Goal: Task Accomplishment & Management: Complete application form

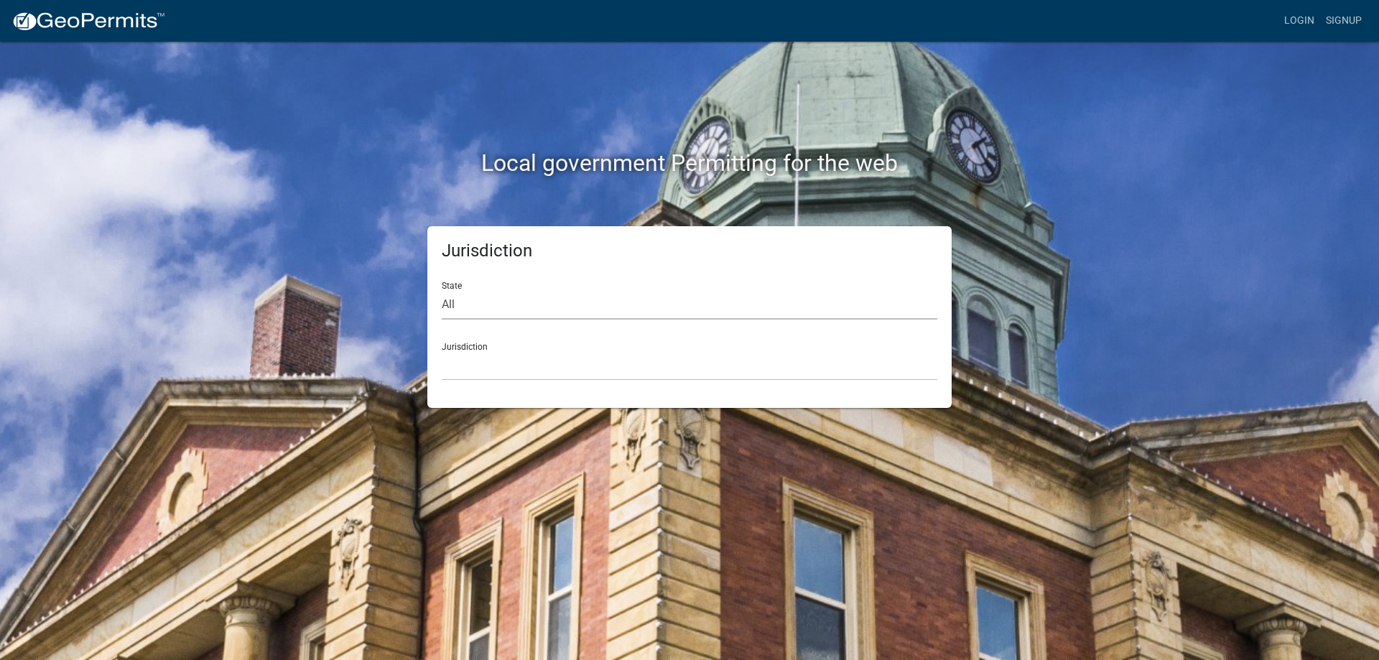
click at [468, 303] on select "All [US_STATE] [US_STATE] [US_STATE] [US_STATE] [US_STATE] [US_STATE] [US_STATE…" at bounding box center [690, 304] width 496 height 29
select select "[US_STATE]"
click at [442, 290] on select "All [US_STATE] [US_STATE] [US_STATE] [US_STATE] [US_STATE] [US_STATE] [US_STATE…" at bounding box center [690, 304] width 496 height 29
click at [455, 353] on select "[GEOGRAPHIC_DATA], [US_STATE] [GEOGRAPHIC_DATA], [US_STATE] [GEOGRAPHIC_DATA], …" at bounding box center [690, 365] width 496 height 29
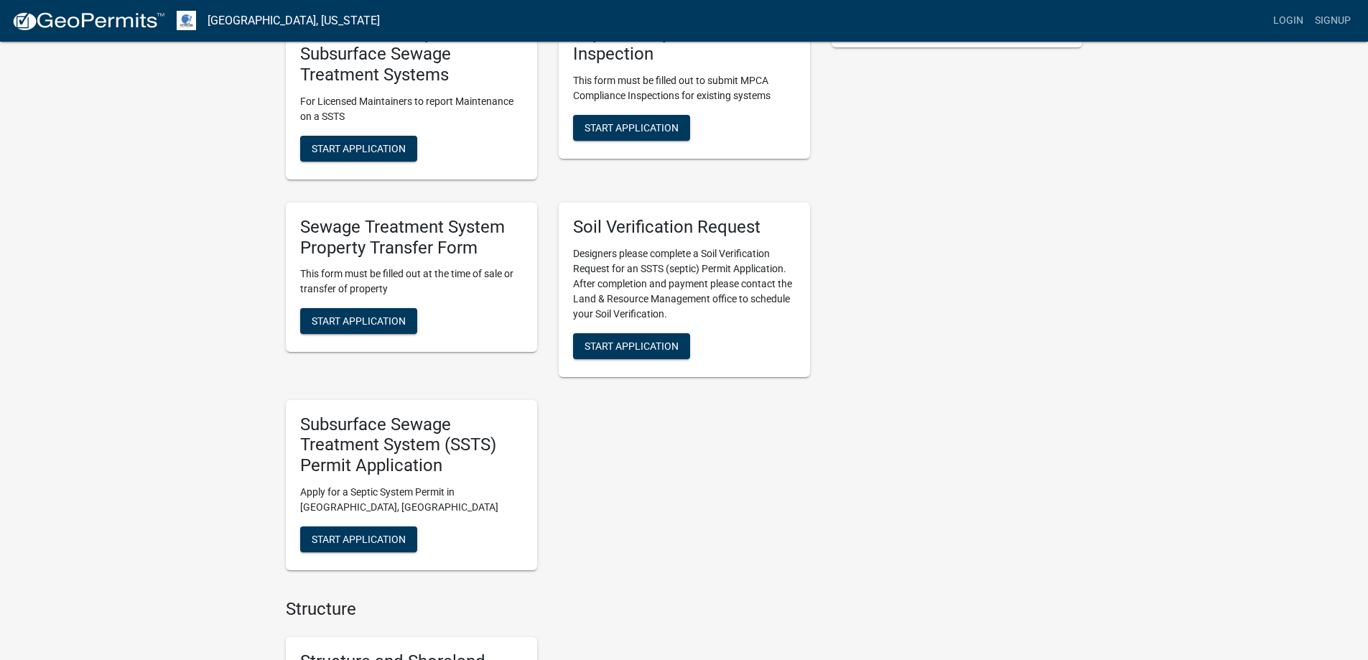
scroll to position [431, 0]
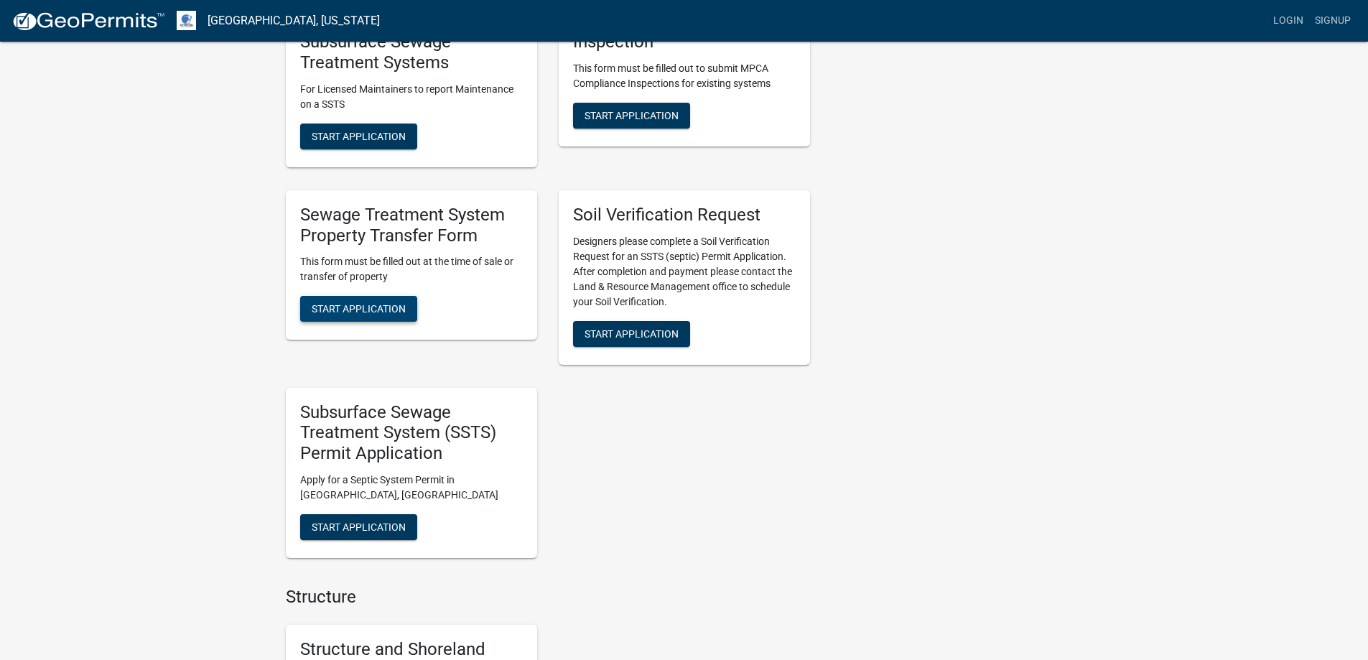
click at [365, 309] on span "Start Application" at bounding box center [359, 308] width 94 height 11
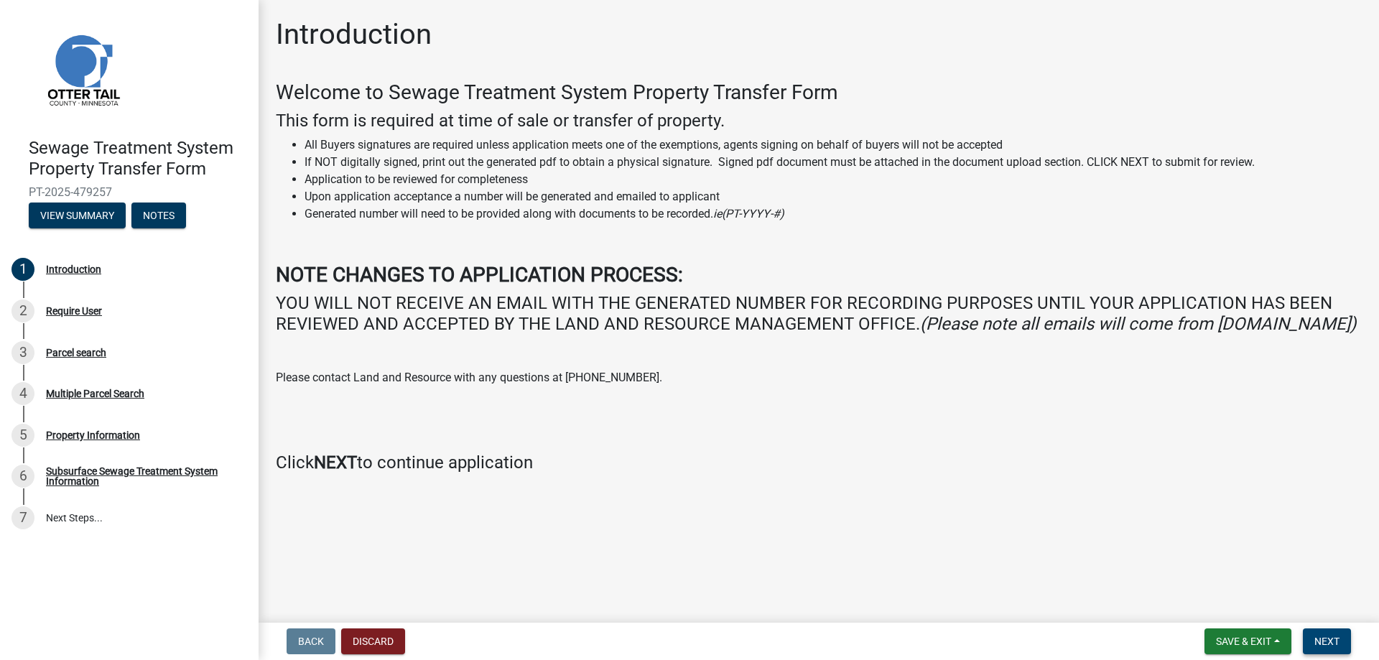
click at [1326, 638] on span "Next" at bounding box center [1326, 641] width 25 height 11
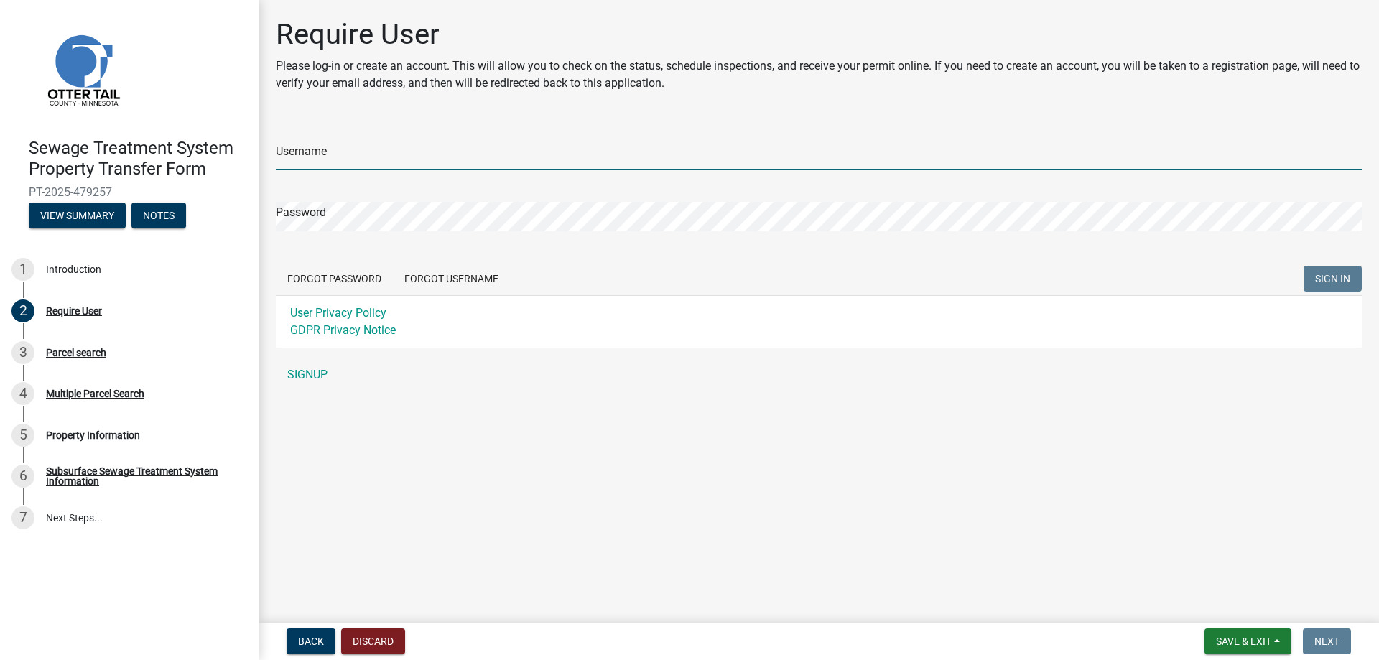
type input "laceyhruby"
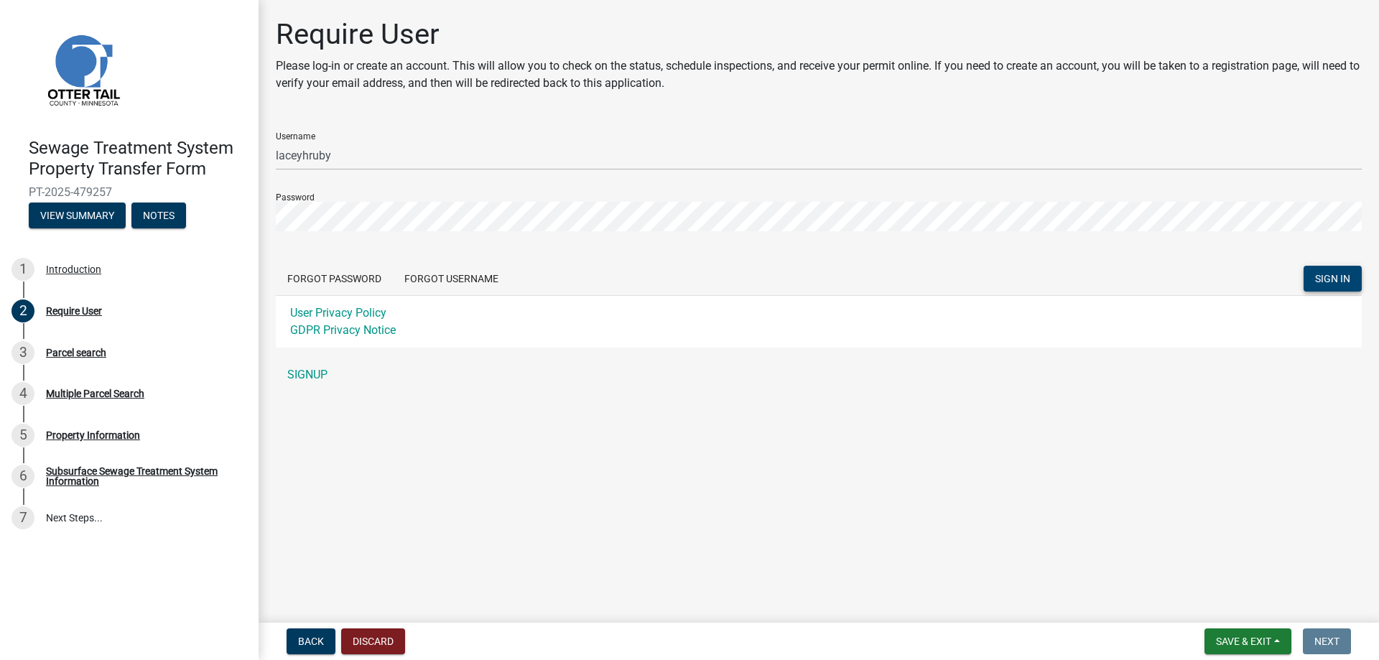
click at [1336, 282] on span "SIGN IN" at bounding box center [1332, 278] width 35 height 11
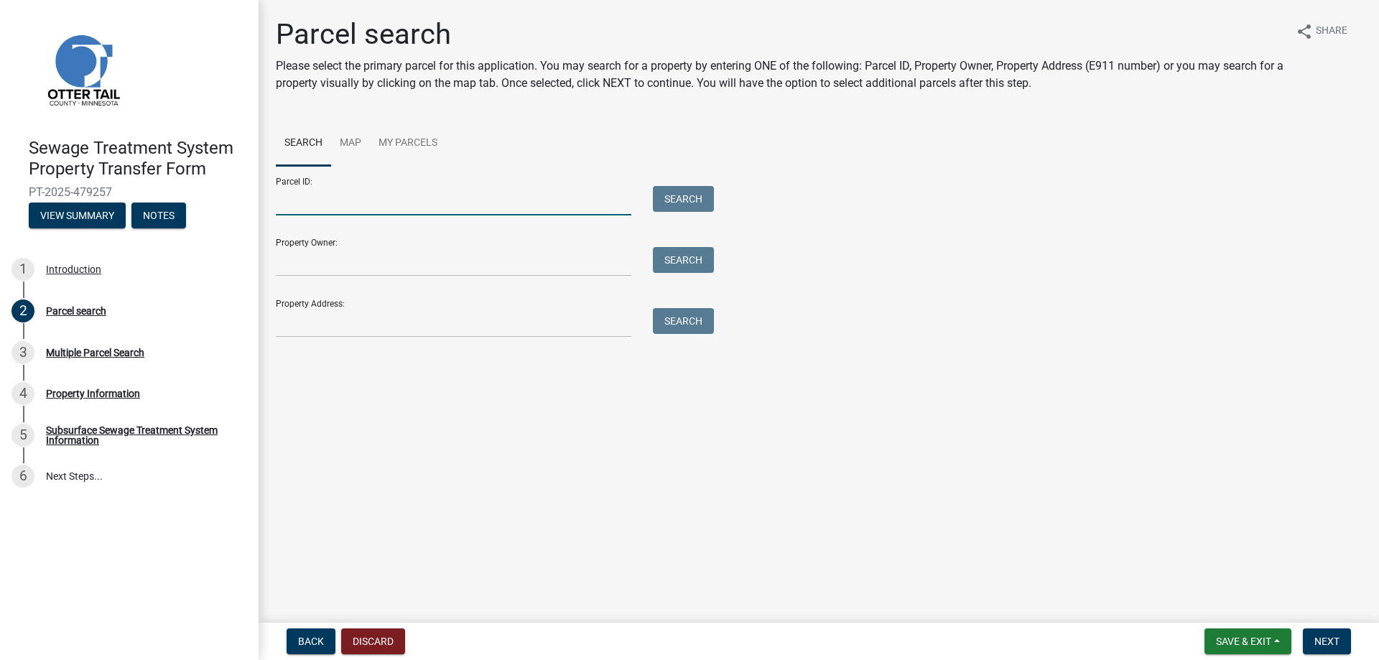
click at [320, 213] on input "Parcel ID:" at bounding box center [453, 200] width 355 height 29
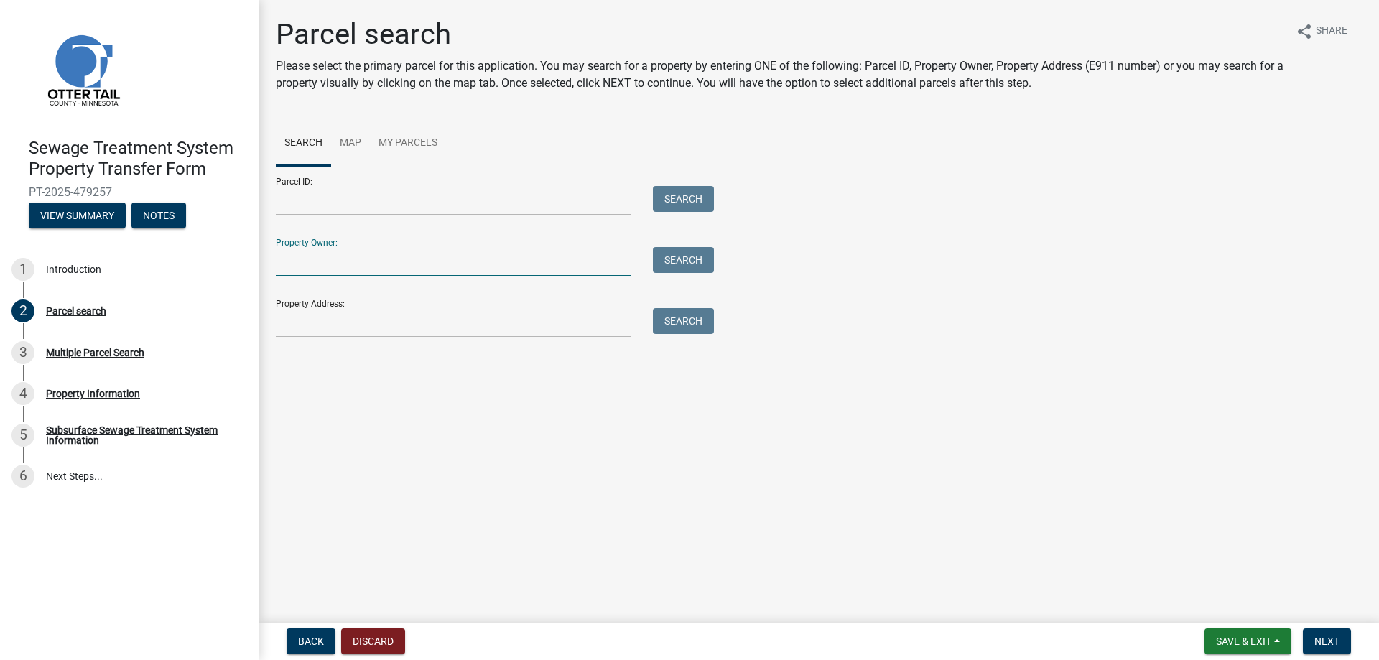
click at [296, 262] on input "Property Owner:" at bounding box center [453, 261] width 355 height 29
type input "[PERSON_NAME]"
click at [667, 256] on button "Search" at bounding box center [683, 260] width 61 height 26
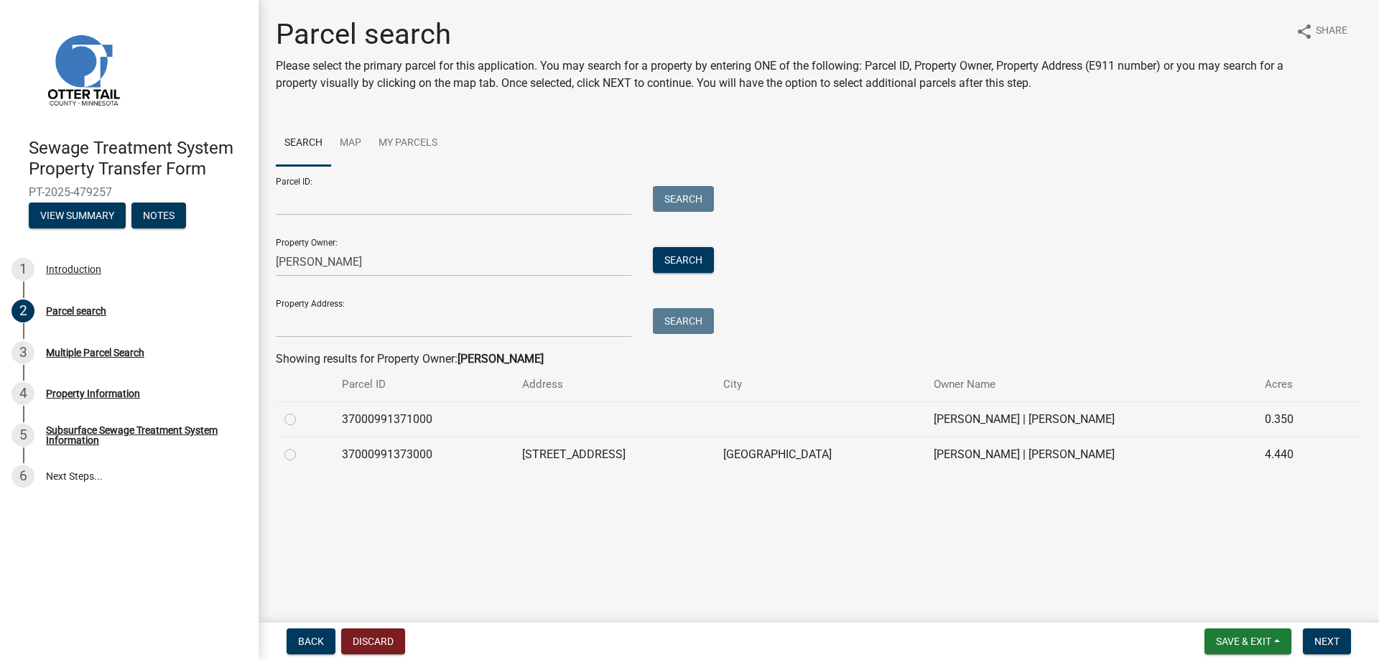
click at [302, 411] on label at bounding box center [302, 411] width 0 height 0
click at [302, 417] on input "radio" at bounding box center [306, 415] width 9 height 9
radio input "true"
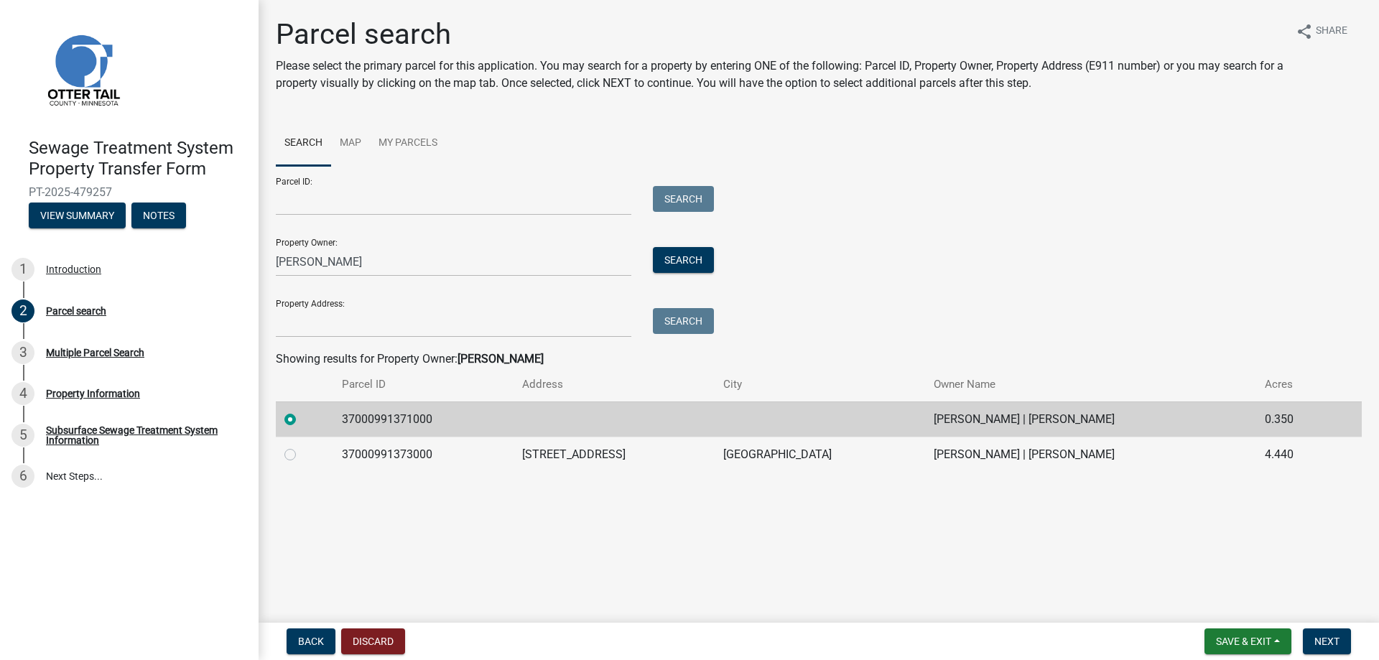
click at [302, 446] on label at bounding box center [302, 446] width 0 height 0
click at [302, 455] on input "radio" at bounding box center [306, 450] width 9 height 9
radio input "true"
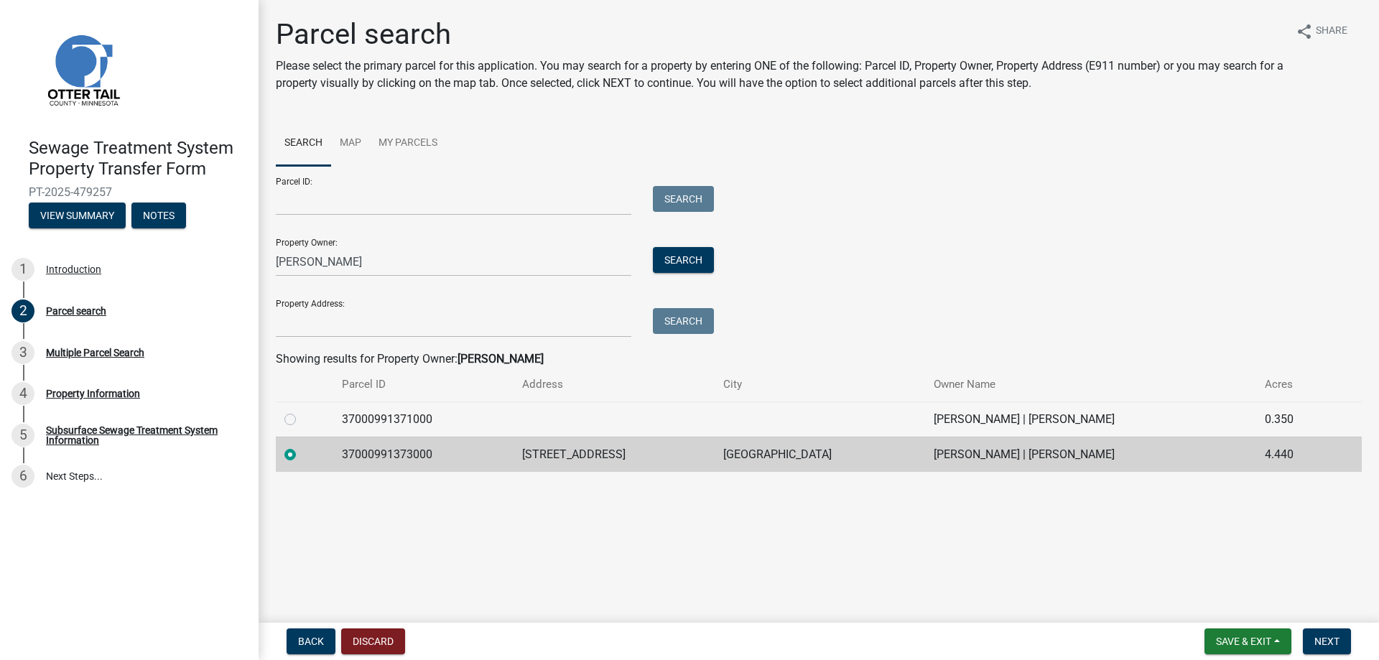
click at [302, 411] on label at bounding box center [302, 411] width 0 height 0
click at [302, 420] on input "radio" at bounding box center [306, 415] width 9 height 9
radio input "true"
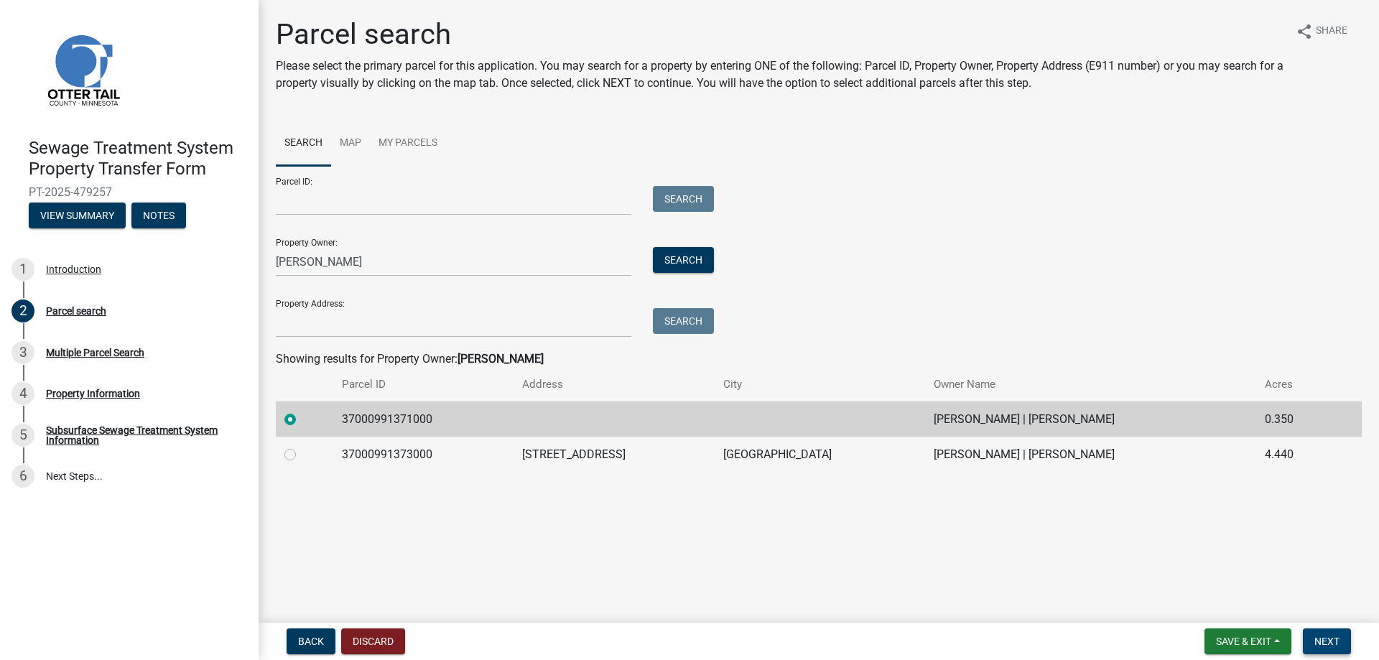
click at [1325, 642] on span "Next" at bounding box center [1326, 641] width 25 height 11
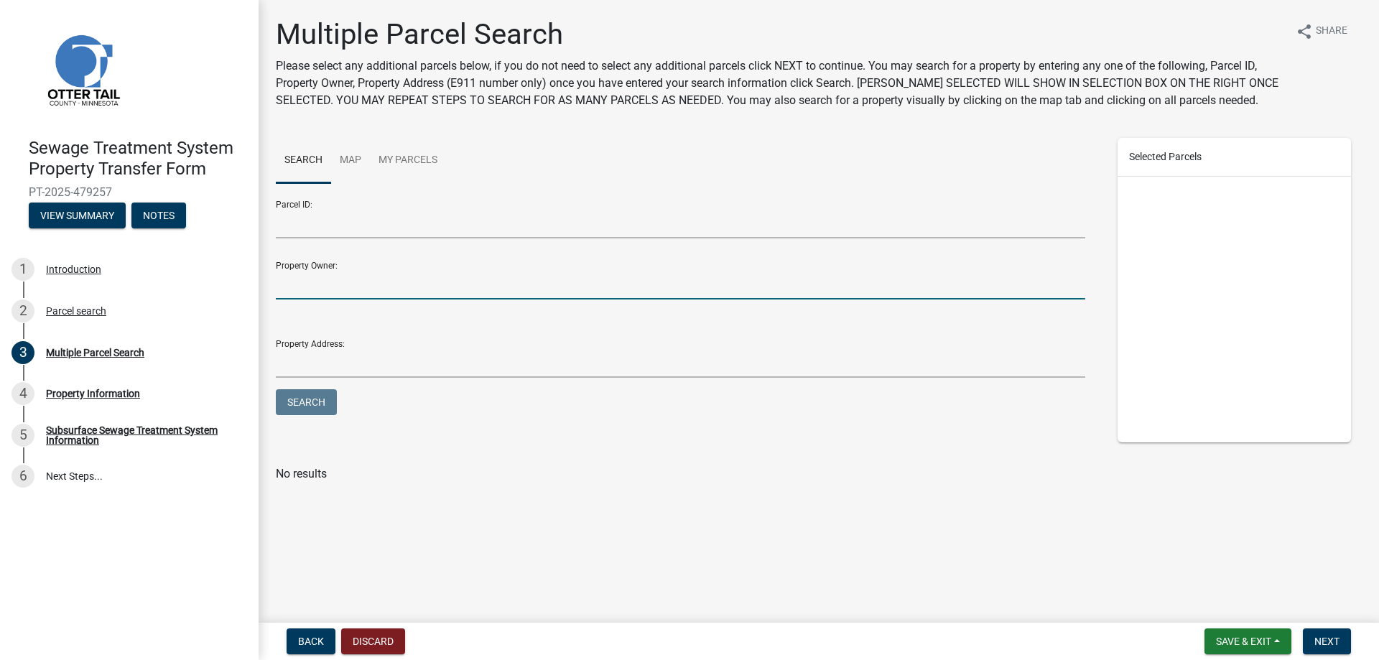
click at [376, 291] on input "Property Owner:" at bounding box center [680, 284] width 809 height 29
type input "[PERSON_NAME]"
click at [276, 389] on button "Search" at bounding box center [306, 402] width 61 height 26
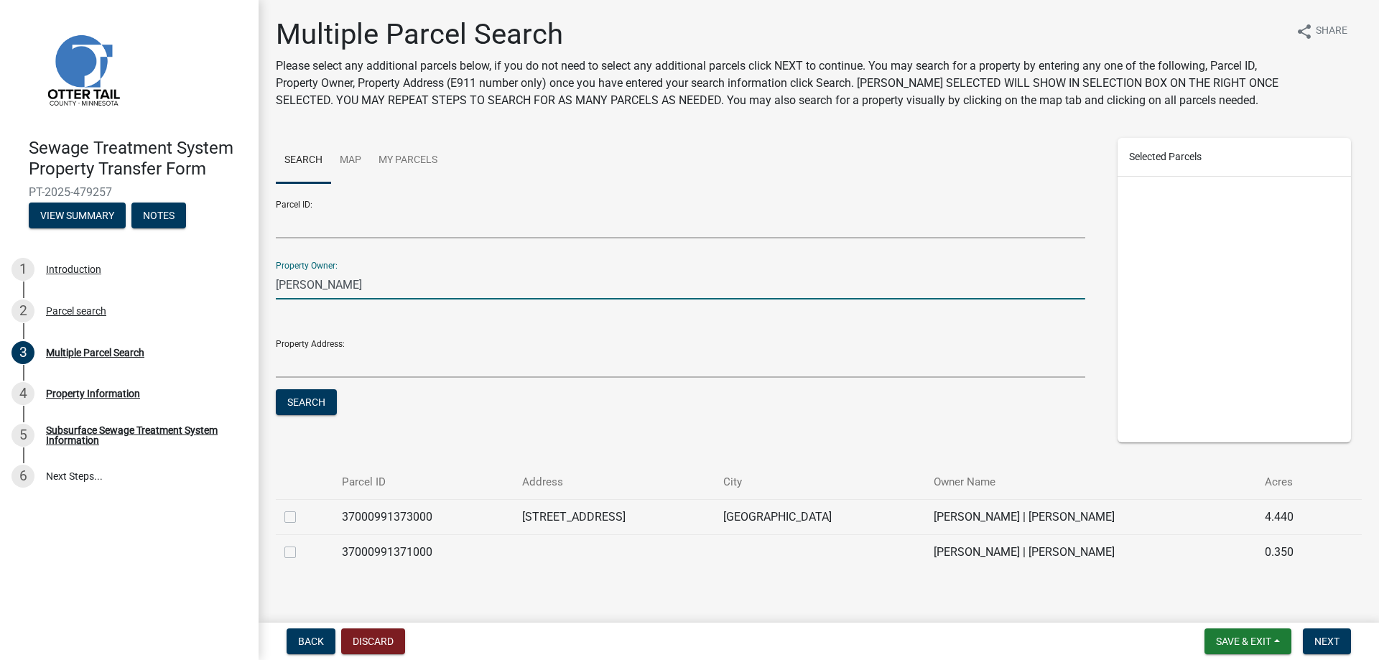
scroll to position [20, 0]
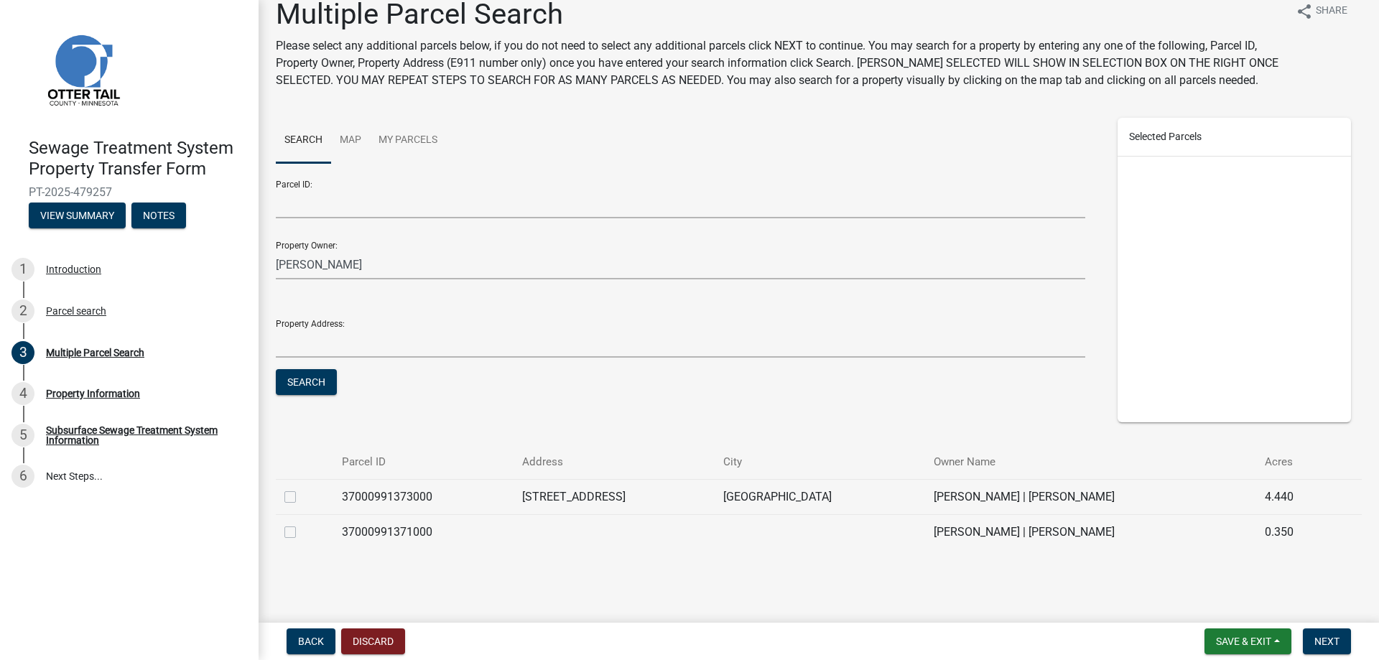
click at [302, 488] on label at bounding box center [302, 488] width 0 height 0
click at [302, 498] on input "checkbox" at bounding box center [306, 492] width 9 height 9
checkbox input "true"
click at [302, 524] on label at bounding box center [302, 524] width 0 height 0
click at [302, 531] on input "checkbox" at bounding box center [306, 528] width 9 height 9
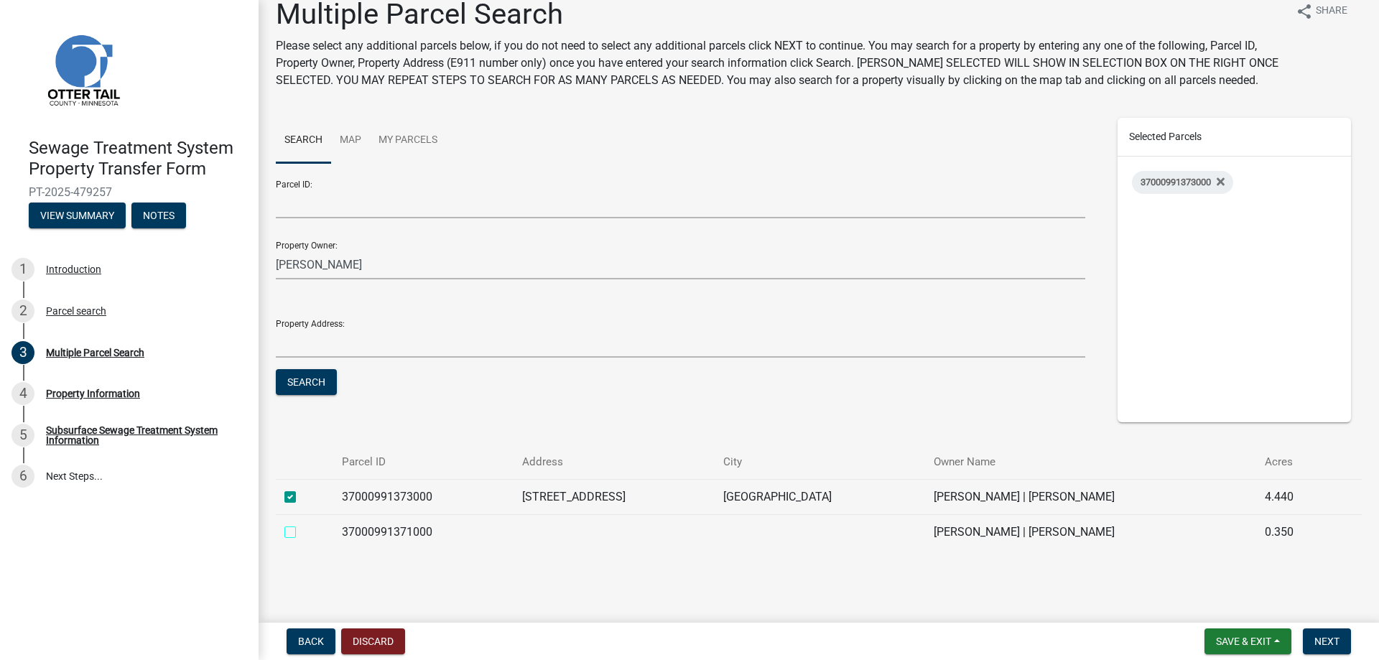
checkbox input "true"
click at [1334, 644] on span "Next" at bounding box center [1326, 641] width 25 height 11
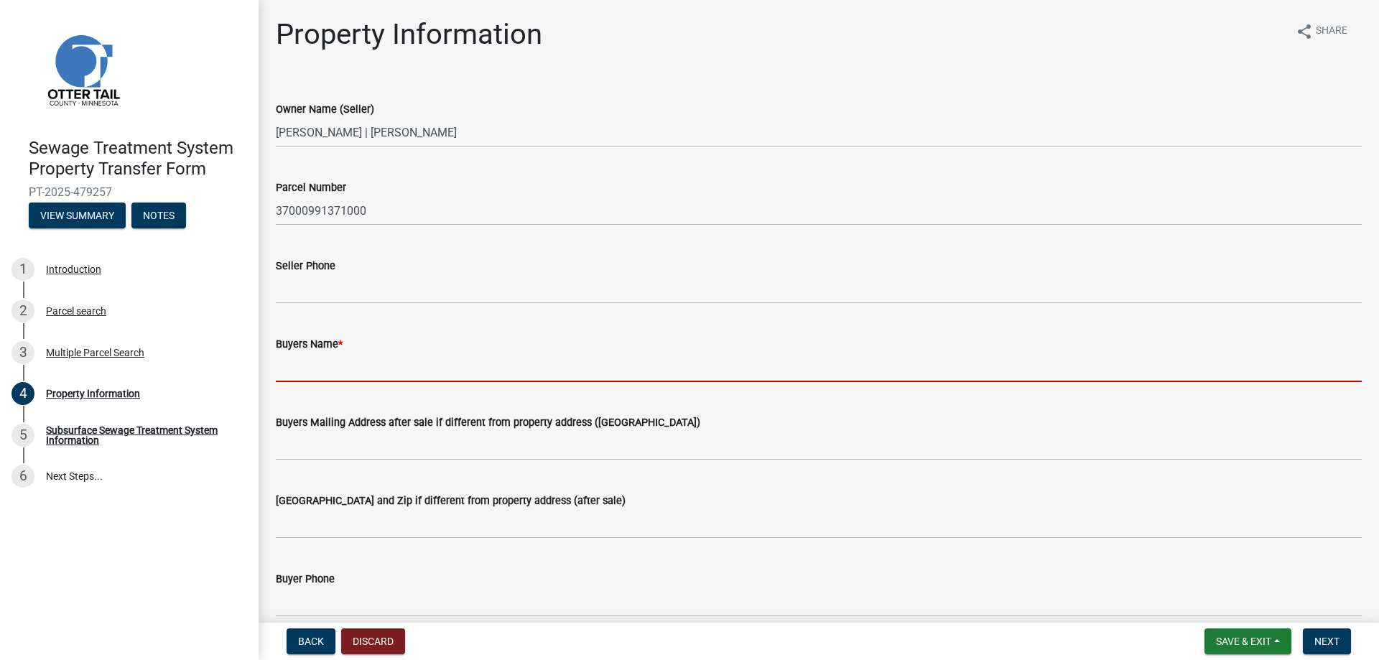
click at [308, 374] on input "Buyers Name *" at bounding box center [819, 367] width 1086 height 29
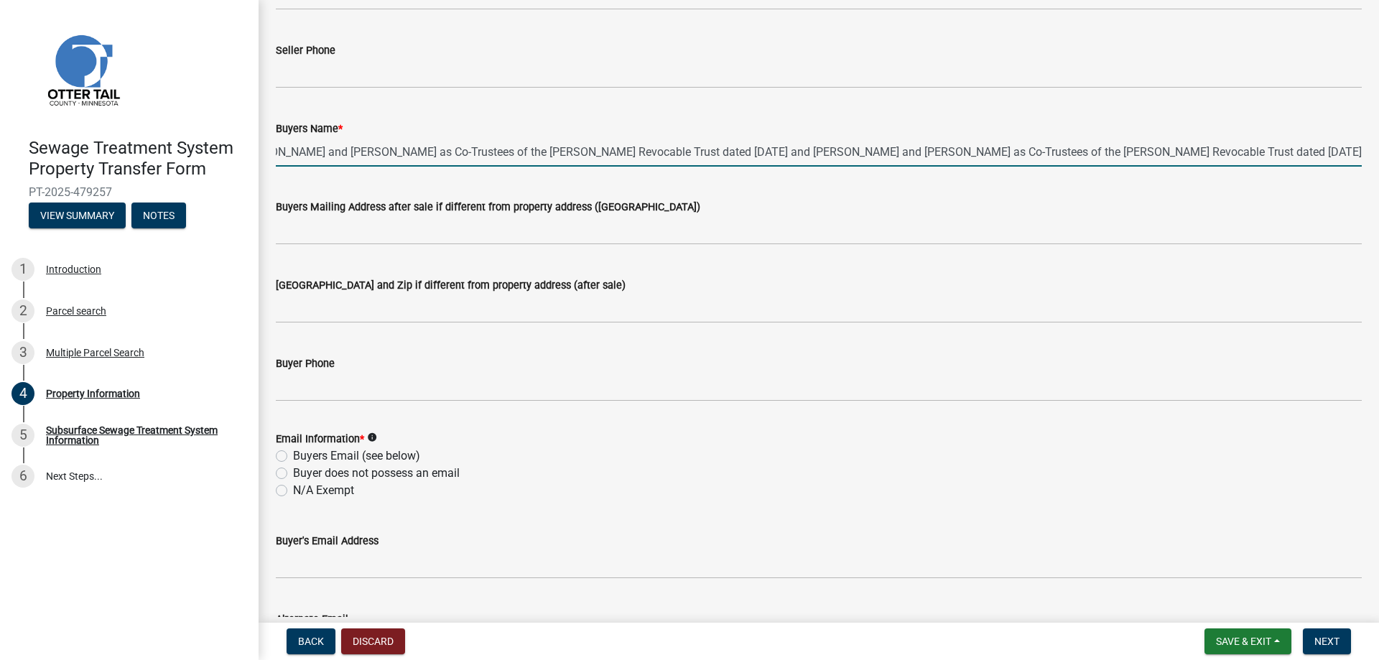
scroll to position [287, 0]
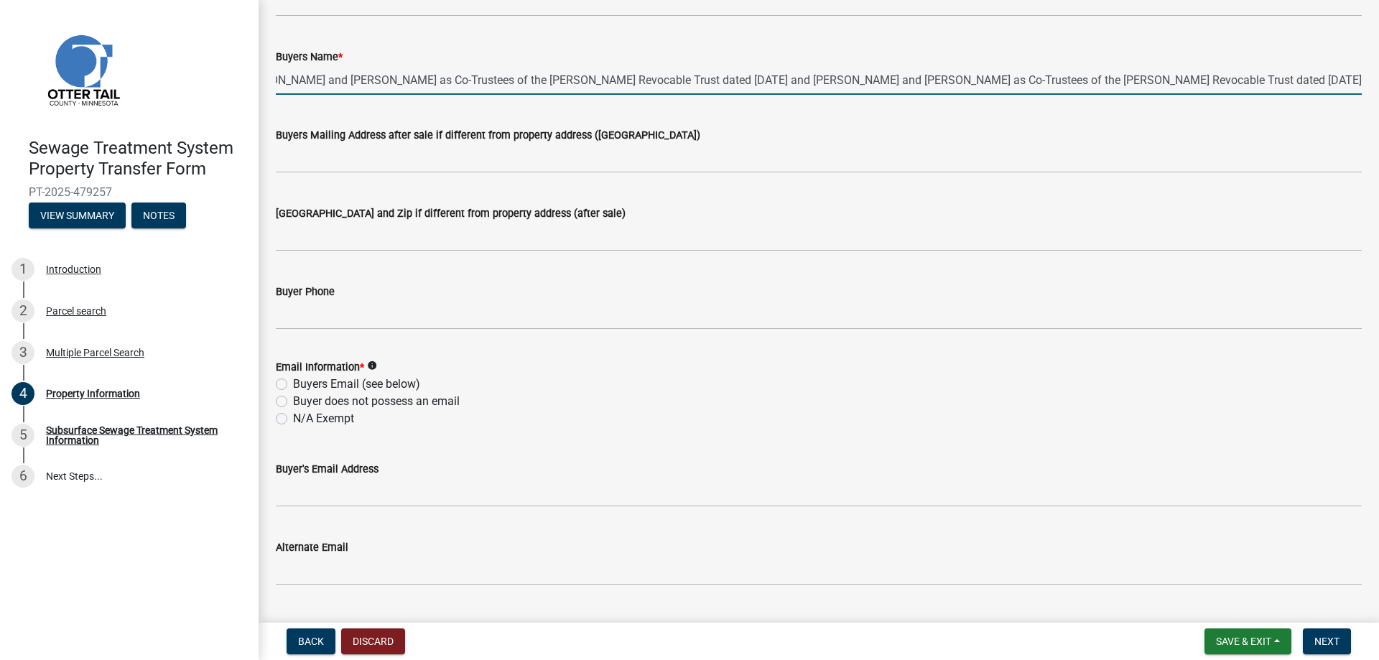
type input "[PERSON_NAME] and [PERSON_NAME] as Co-Trustees of the [PERSON_NAME] Revocable T…"
click at [293, 383] on label "Buyers Email (see below)" at bounding box center [356, 384] width 127 height 17
click at [293, 383] on input "Buyers Email (see below)" at bounding box center [297, 380] width 9 height 9
radio input "true"
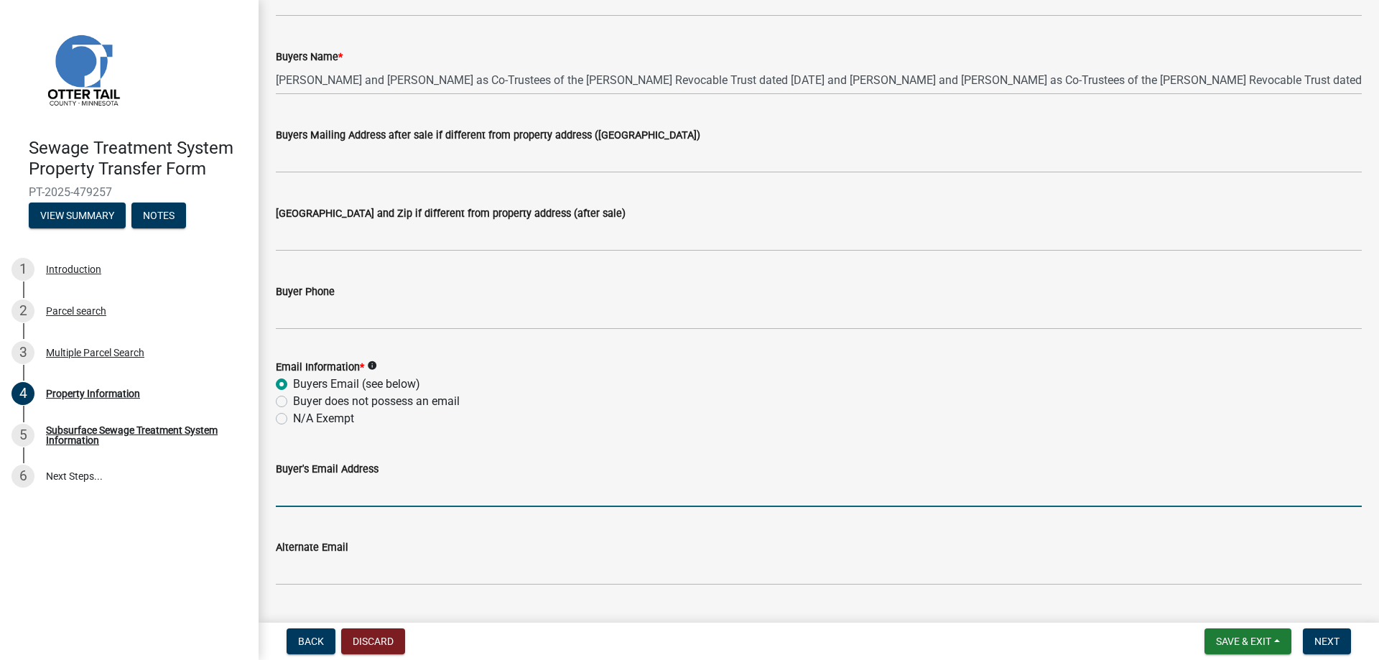
click at [294, 498] on input "Buyer's Email Address" at bounding box center [819, 492] width 1086 height 29
click at [371, 487] on input "Buyer's Email Address" at bounding box center [819, 492] width 1086 height 29
click at [330, 492] on input "Buyer's Email Address" at bounding box center [819, 492] width 1086 height 29
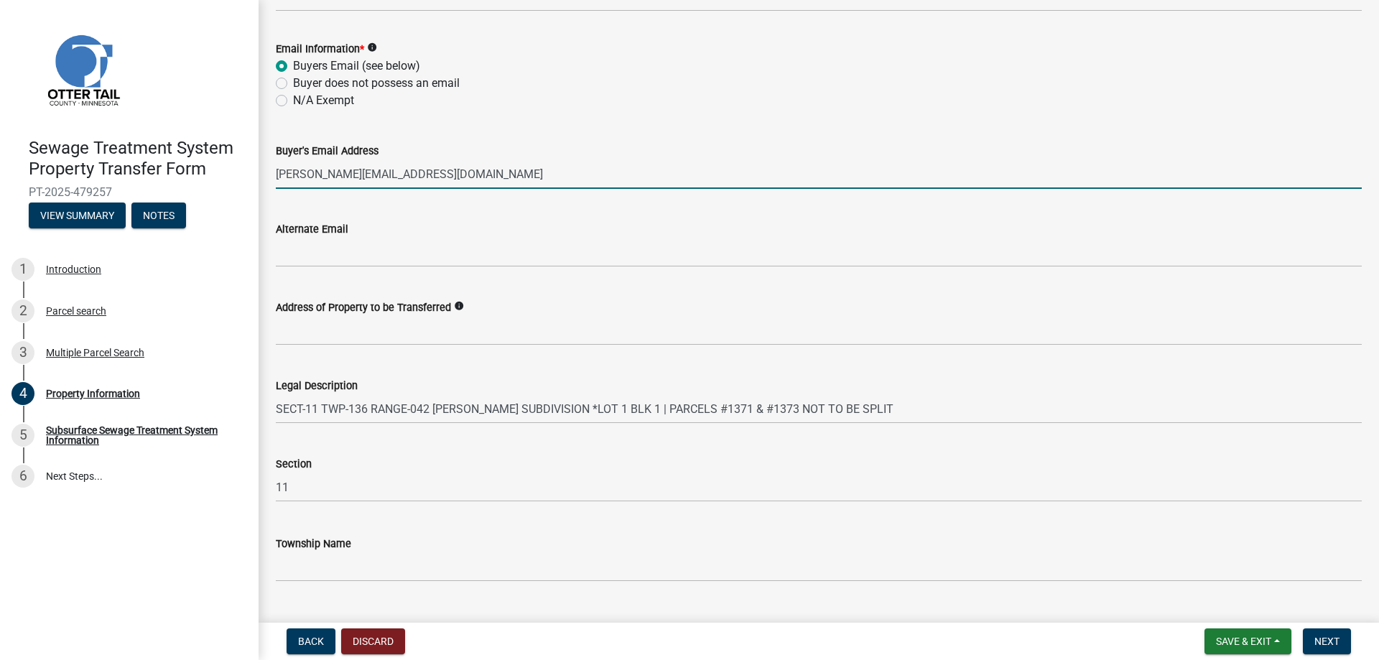
scroll to position [638, 0]
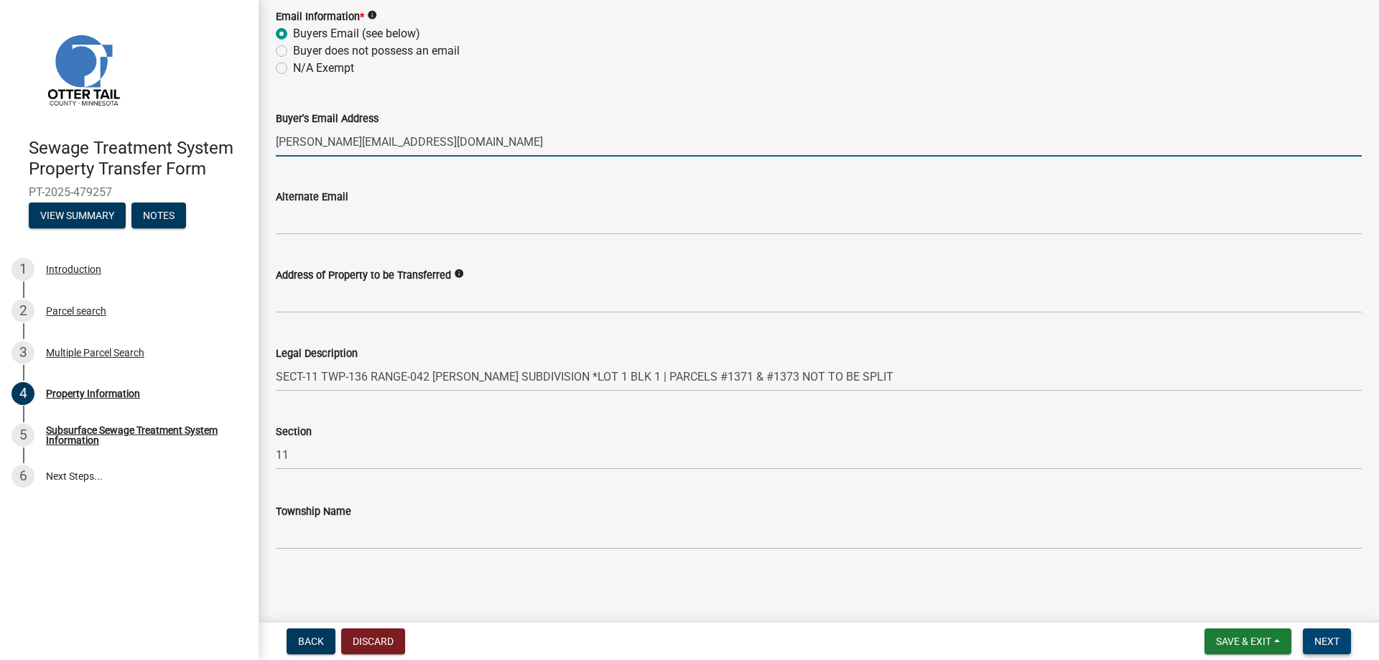
type input "[PERSON_NAME][EMAIL_ADDRESS][DOMAIN_NAME]"
click at [1321, 638] on span "Next" at bounding box center [1326, 641] width 25 height 11
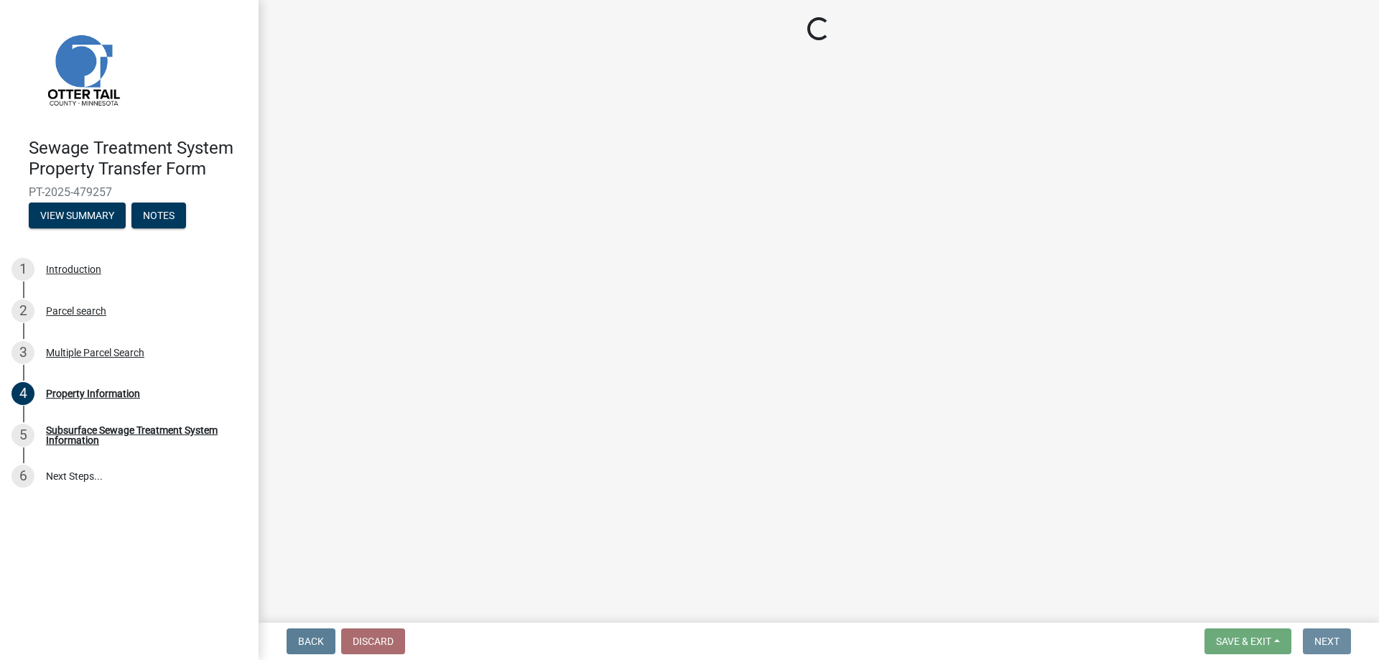
scroll to position [0, 0]
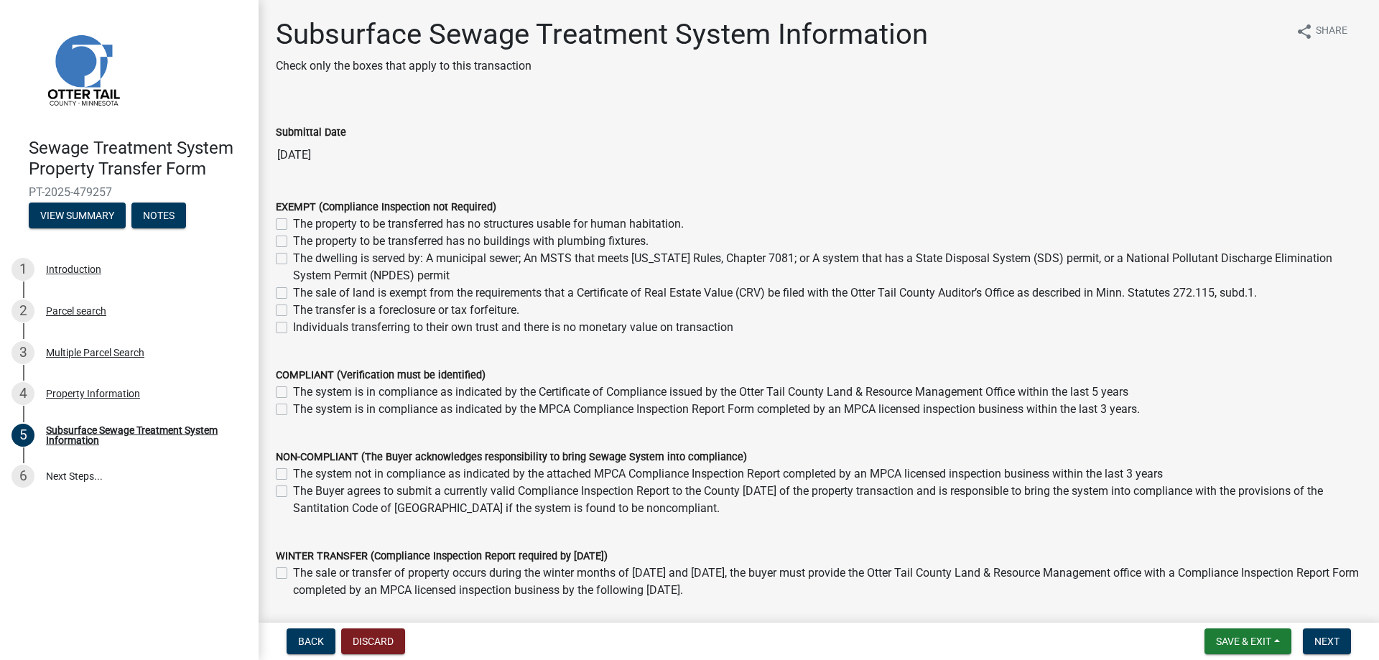
click at [293, 292] on label "The sale of land is exempt from the requirements that a Certificate of Real Est…" at bounding box center [775, 292] width 964 height 17
click at [293, 292] on input "The sale of land is exempt from the requirements that a Certificate of Real Est…" at bounding box center [297, 288] width 9 height 9
checkbox input "true"
checkbox input "false"
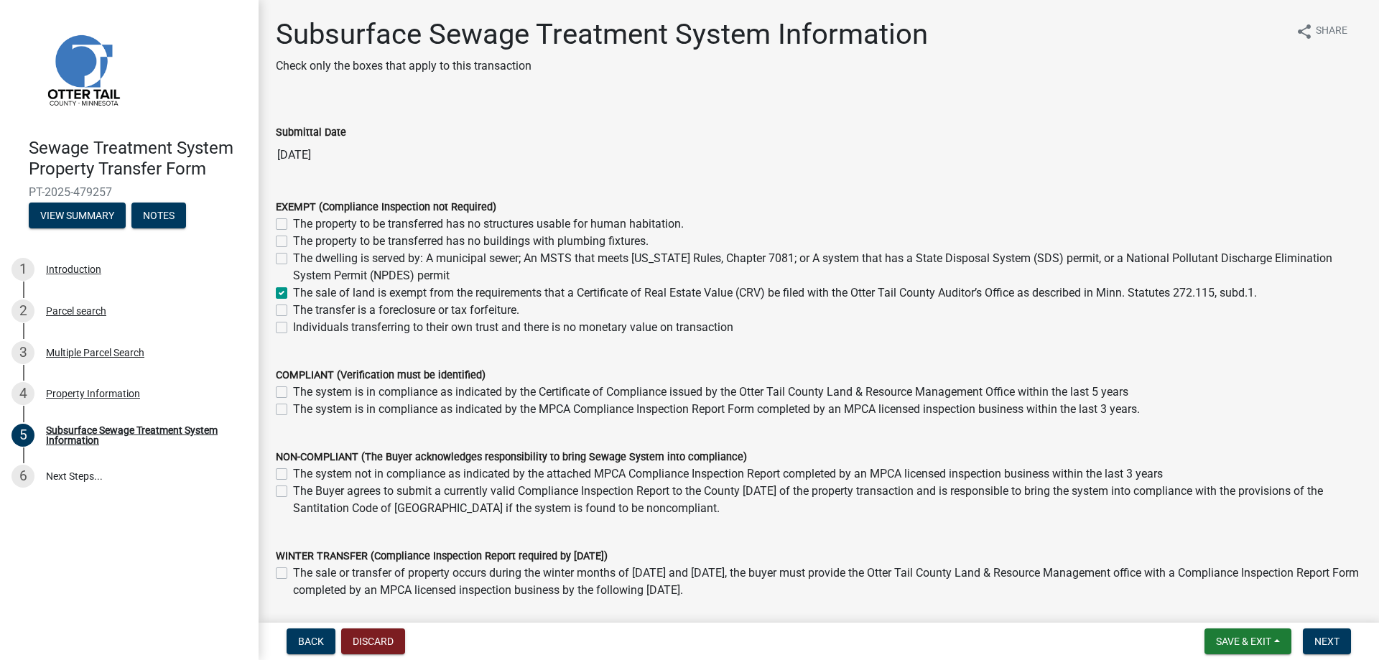
checkbox input "false"
checkbox input "true"
checkbox input "false"
click at [1334, 638] on span "Next" at bounding box center [1326, 641] width 25 height 11
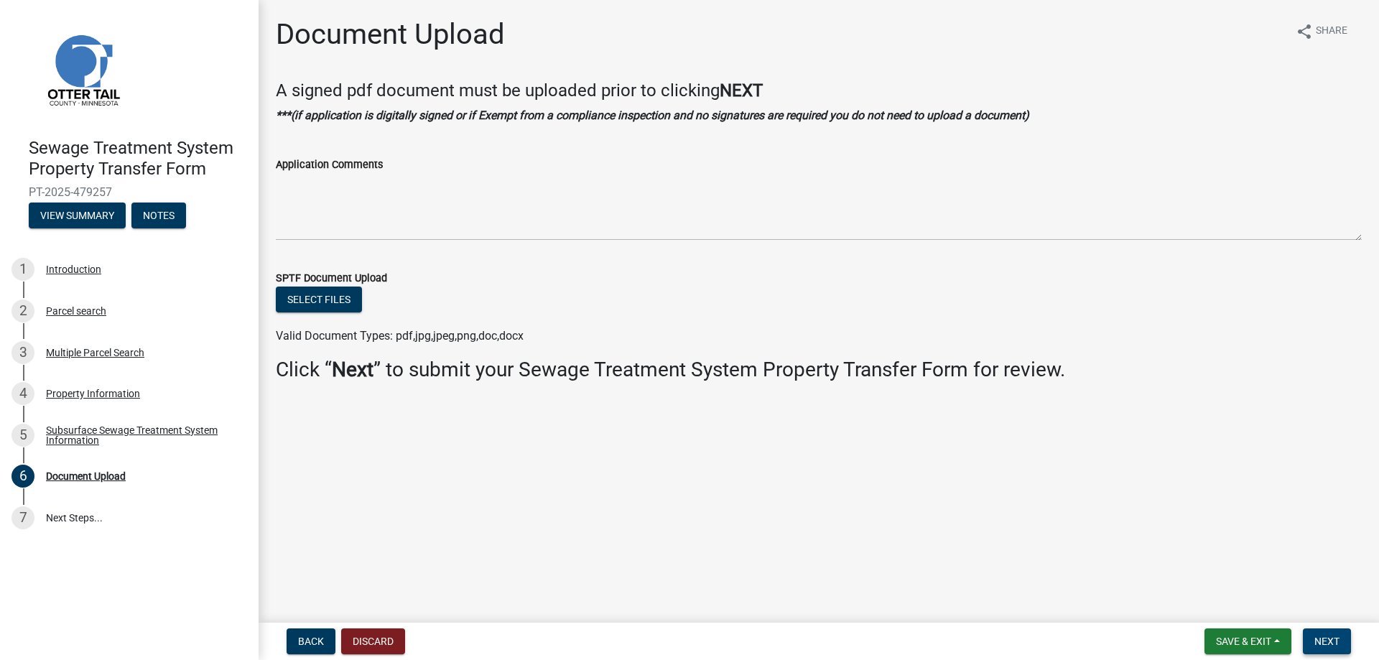
click at [1327, 637] on span "Next" at bounding box center [1326, 641] width 25 height 11
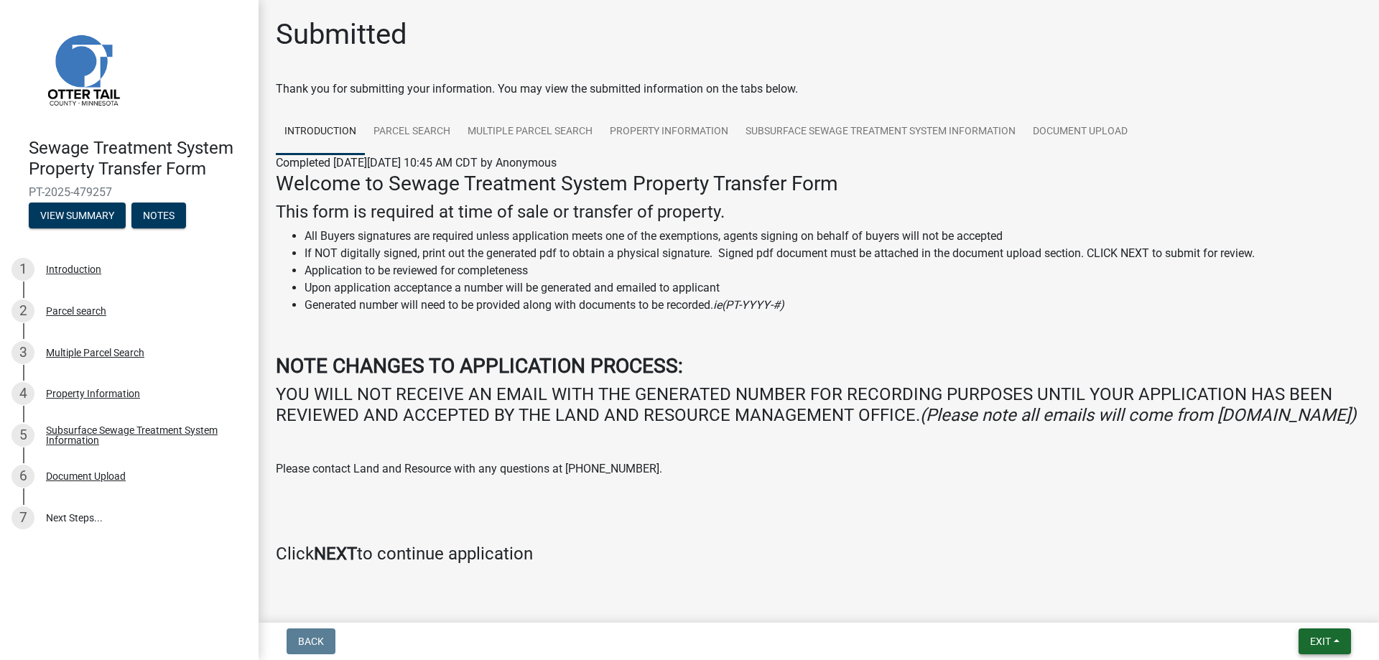
click at [1332, 633] on button "Exit" at bounding box center [1324, 641] width 52 height 26
click at [1303, 610] on button "Save & Exit" at bounding box center [1293, 604] width 115 height 34
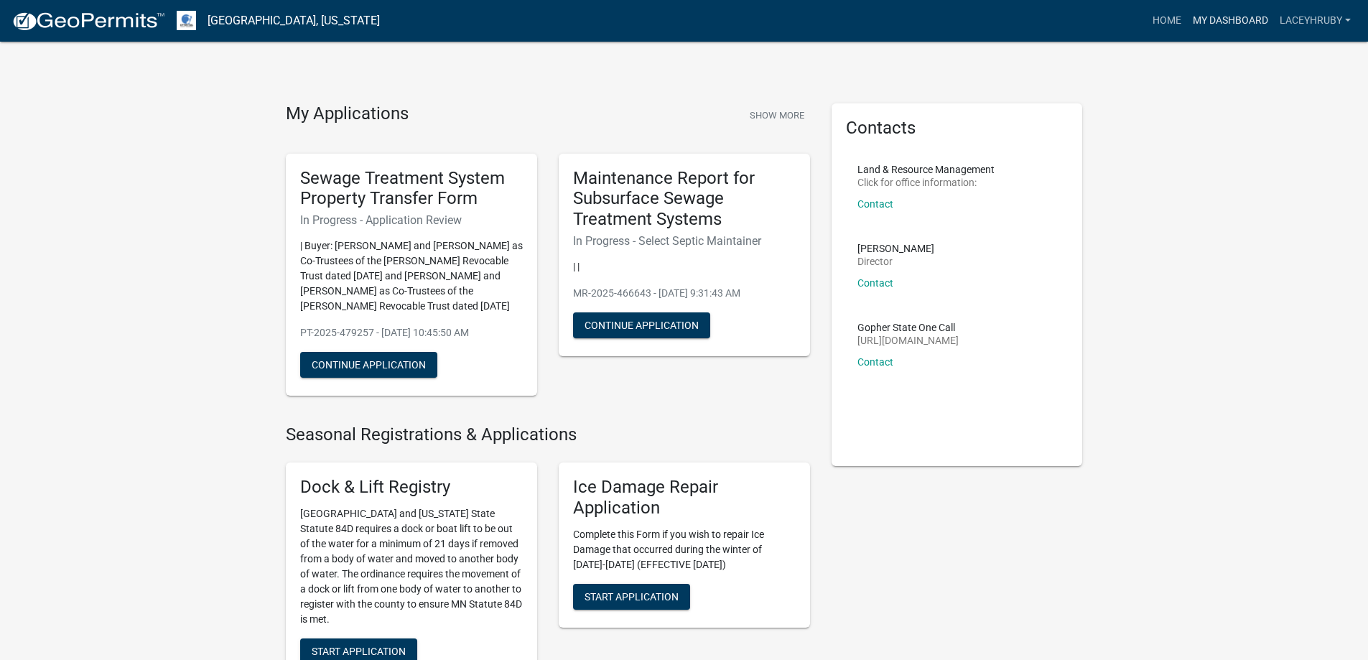
click at [1219, 22] on link "My Dashboard" at bounding box center [1230, 20] width 87 height 27
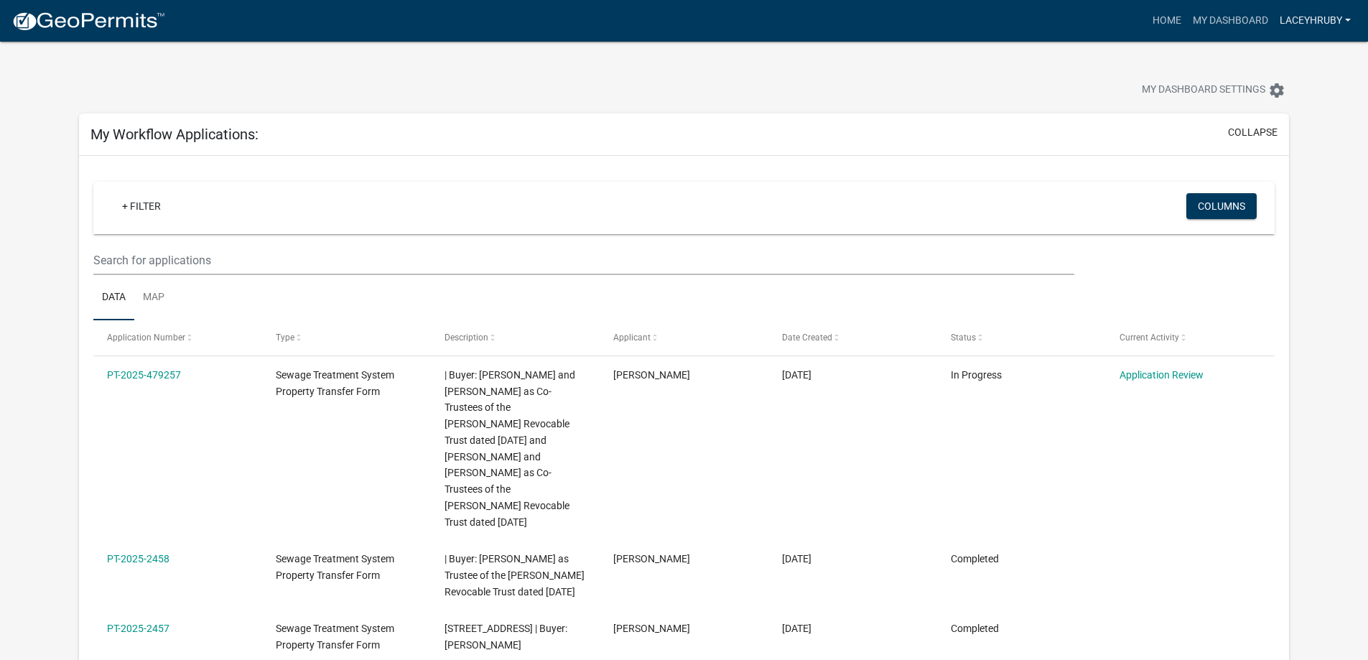
click at [1334, 14] on link "laceyhruby" at bounding box center [1315, 20] width 83 height 27
click at [1276, 103] on link "Logout" at bounding box center [1299, 105] width 115 height 34
